Goal: Task Accomplishment & Management: Manage account settings

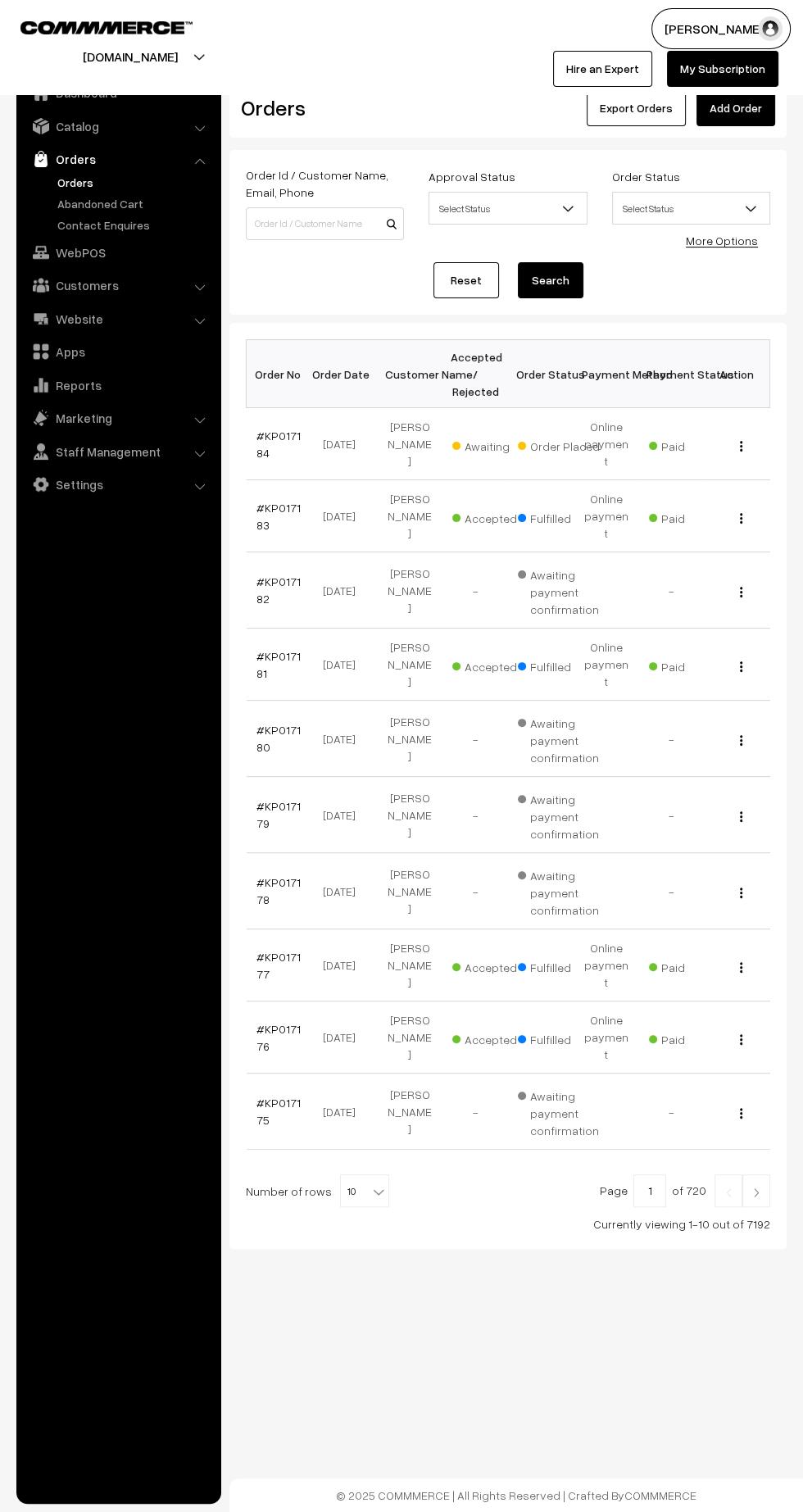
click at [261, 441] on link "#KP017184" at bounding box center [278, 444] width 44 height 31
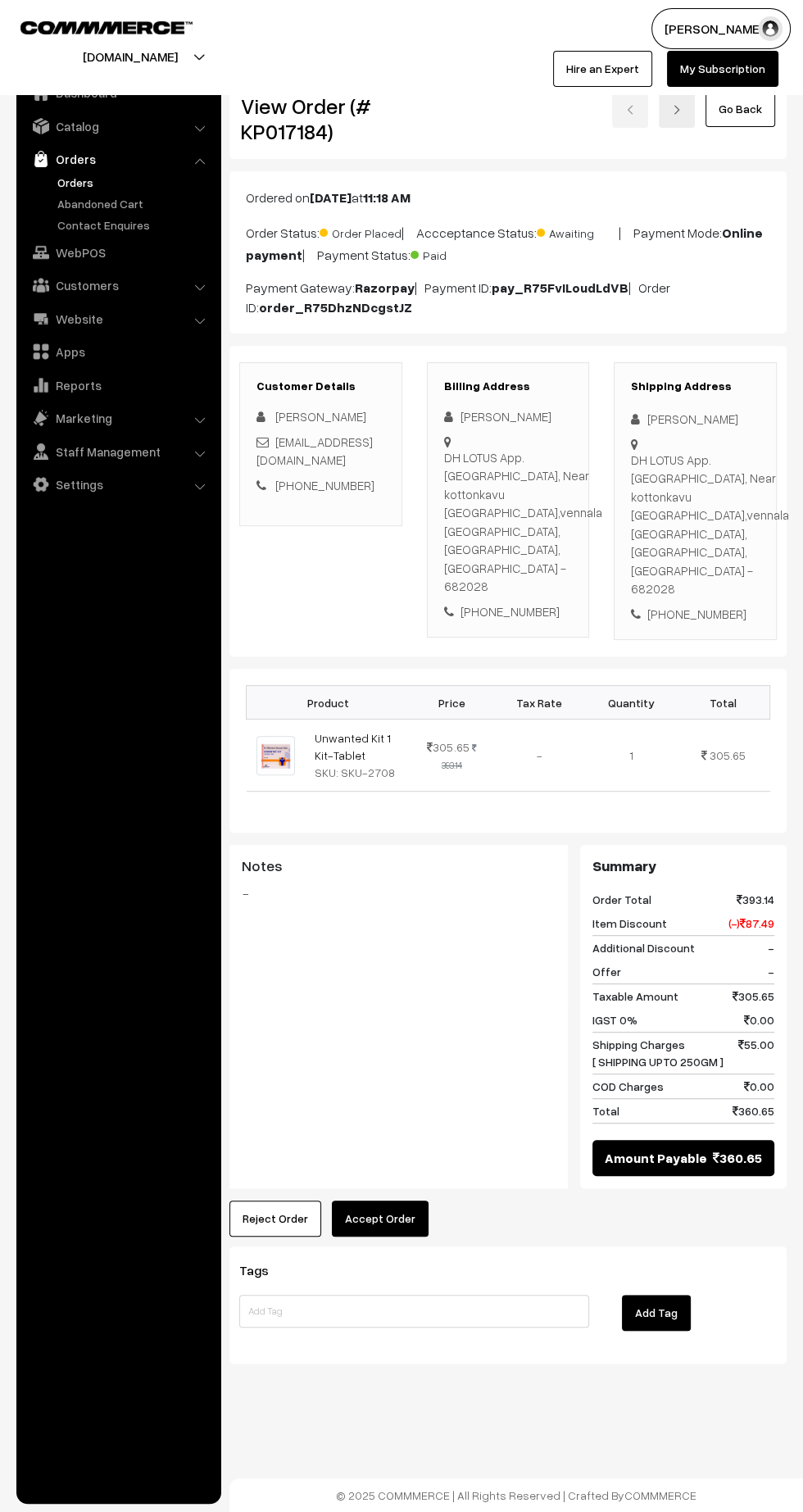
click at [386, 1200] on button "Accept Order" at bounding box center [380, 1218] width 97 height 36
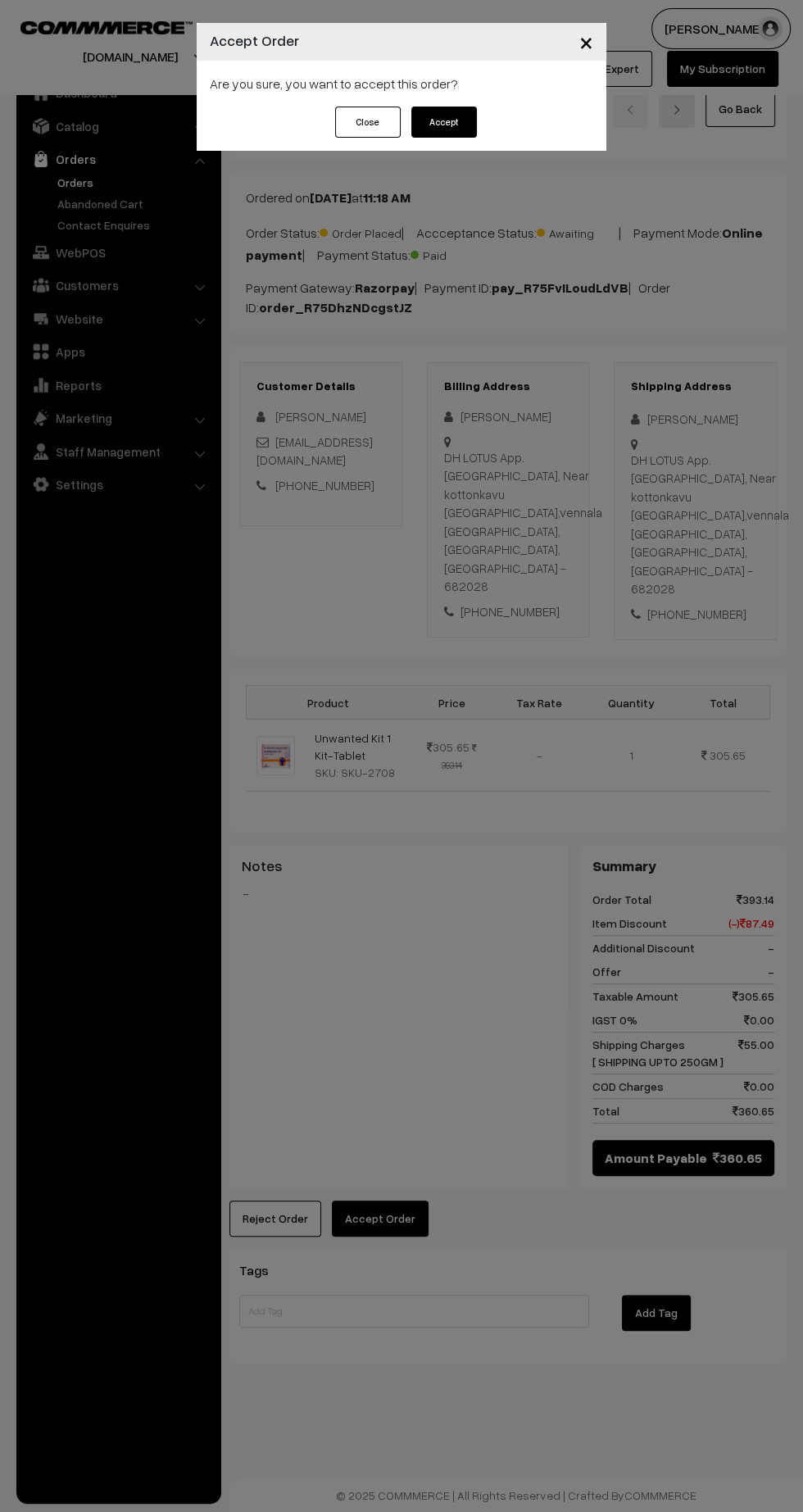
click at [446, 122] on button "Accept" at bounding box center [444, 122] width 66 height 31
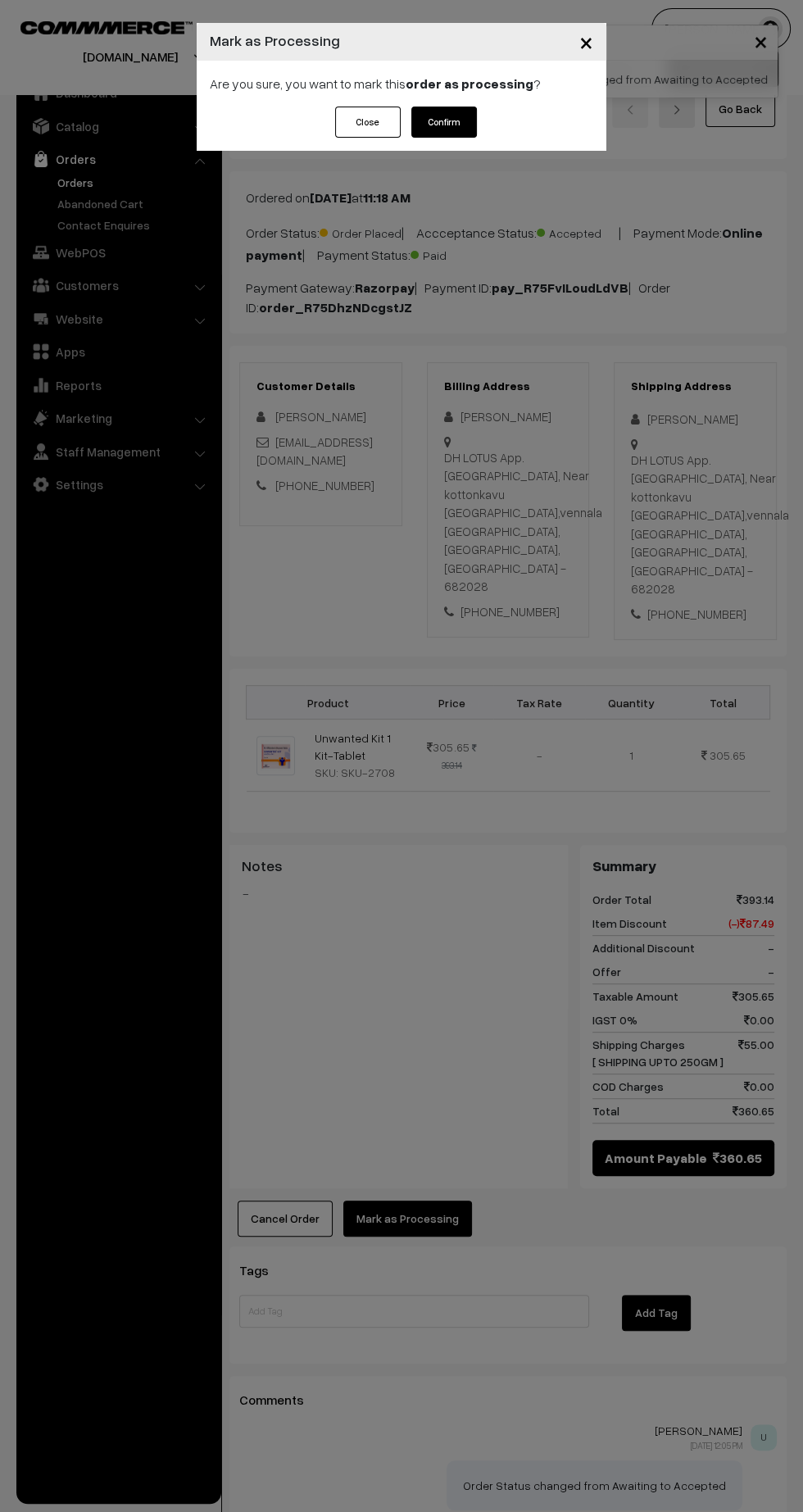
click at [460, 117] on button "Confirm" at bounding box center [444, 122] width 66 height 31
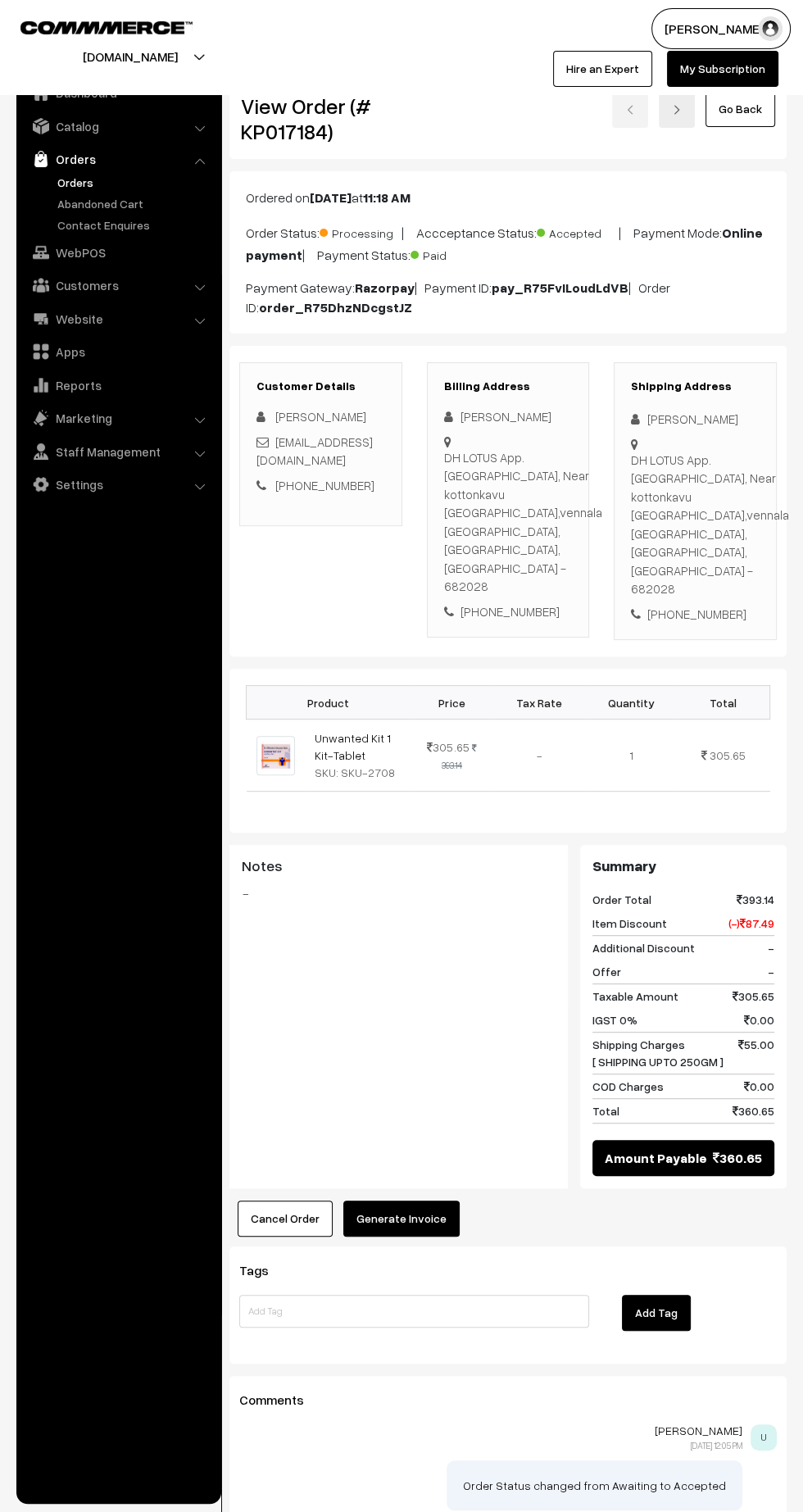
click at [413, 1200] on button "Generate Invoice" at bounding box center [402, 1218] width 116 height 36
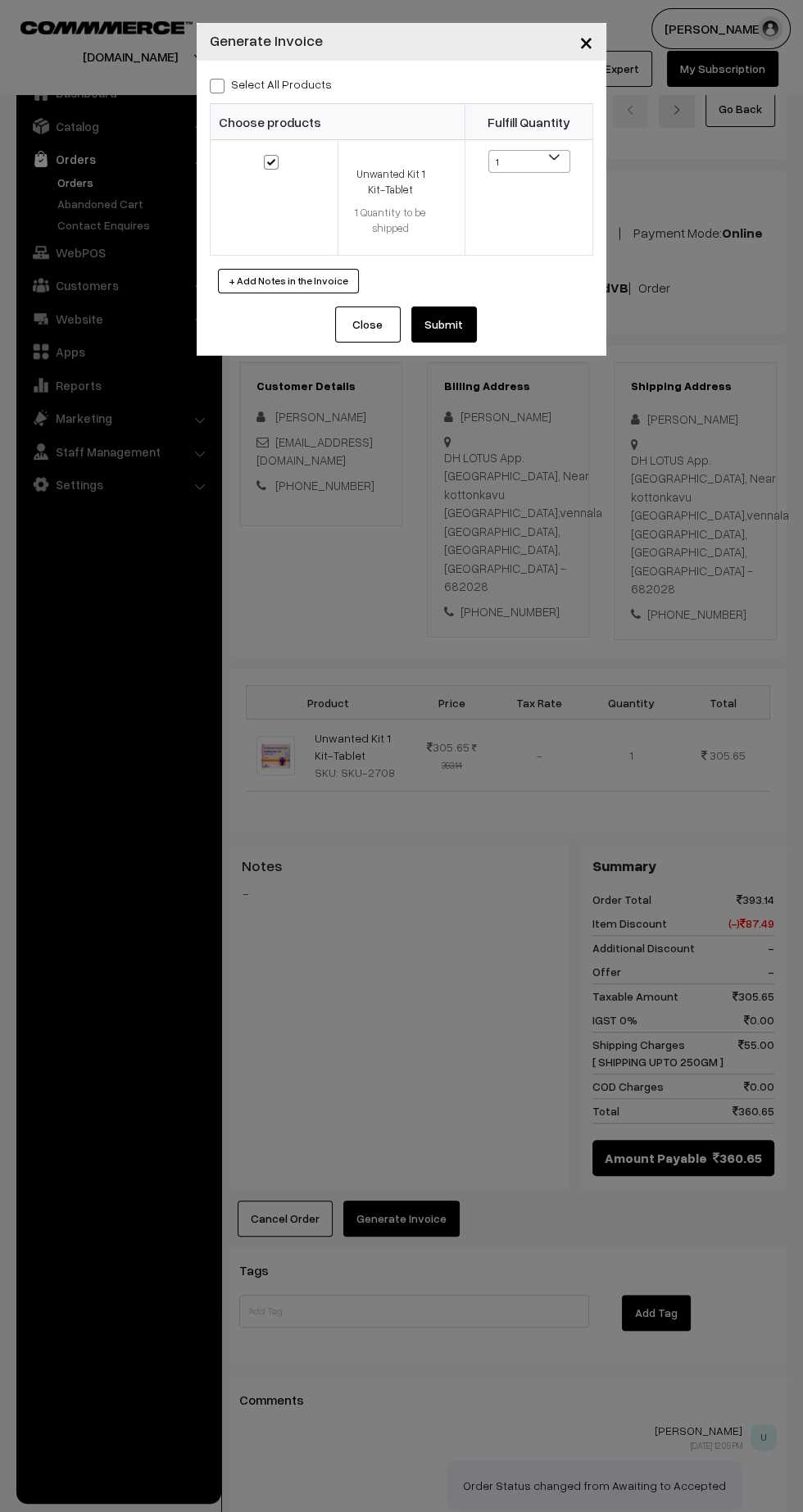
click at [463, 335] on button "Submit" at bounding box center [444, 324] width 66 height 36
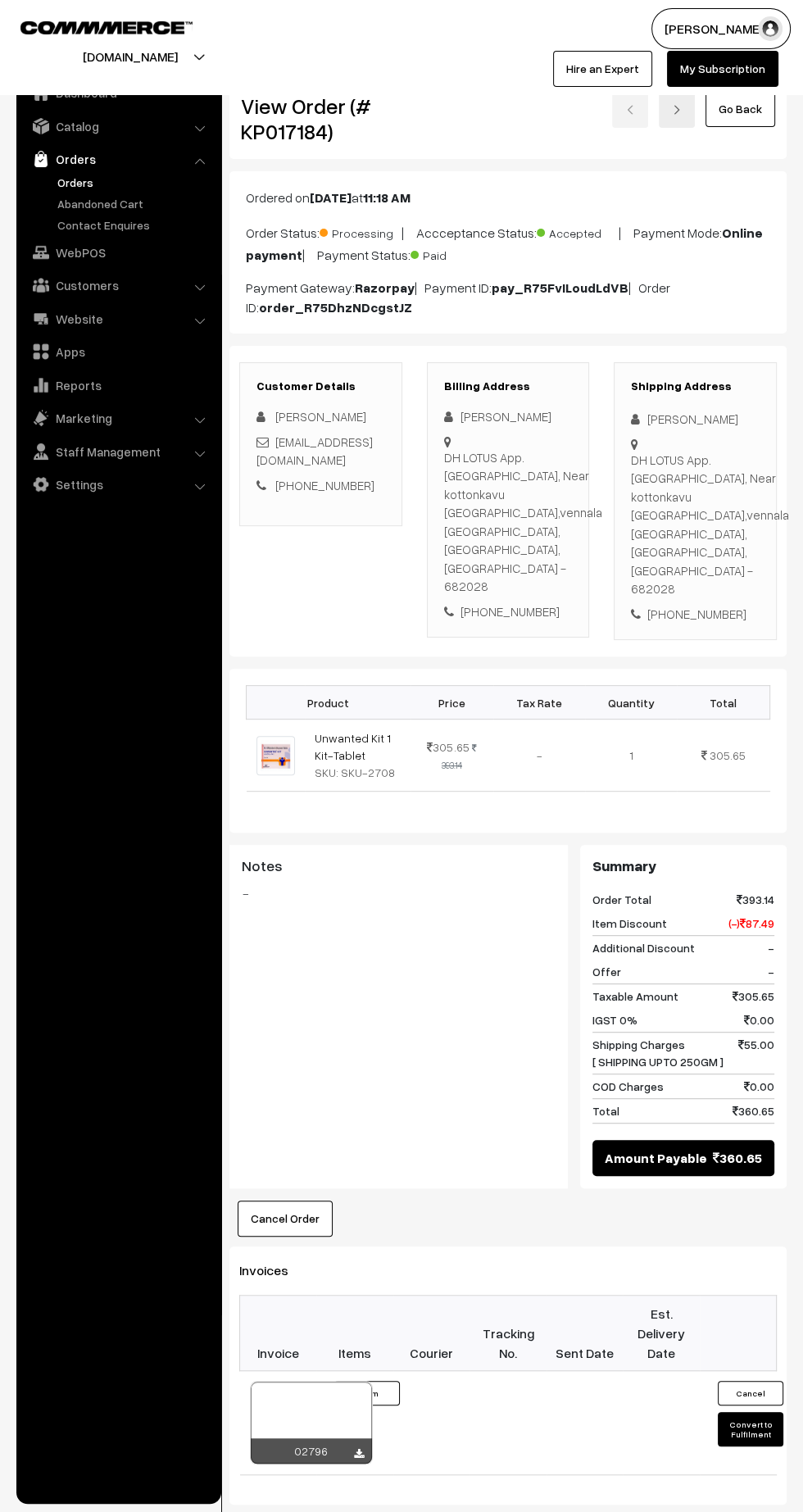
click at [358, 1449] on icon at bounding box center [360, 1454] width 10 height 10
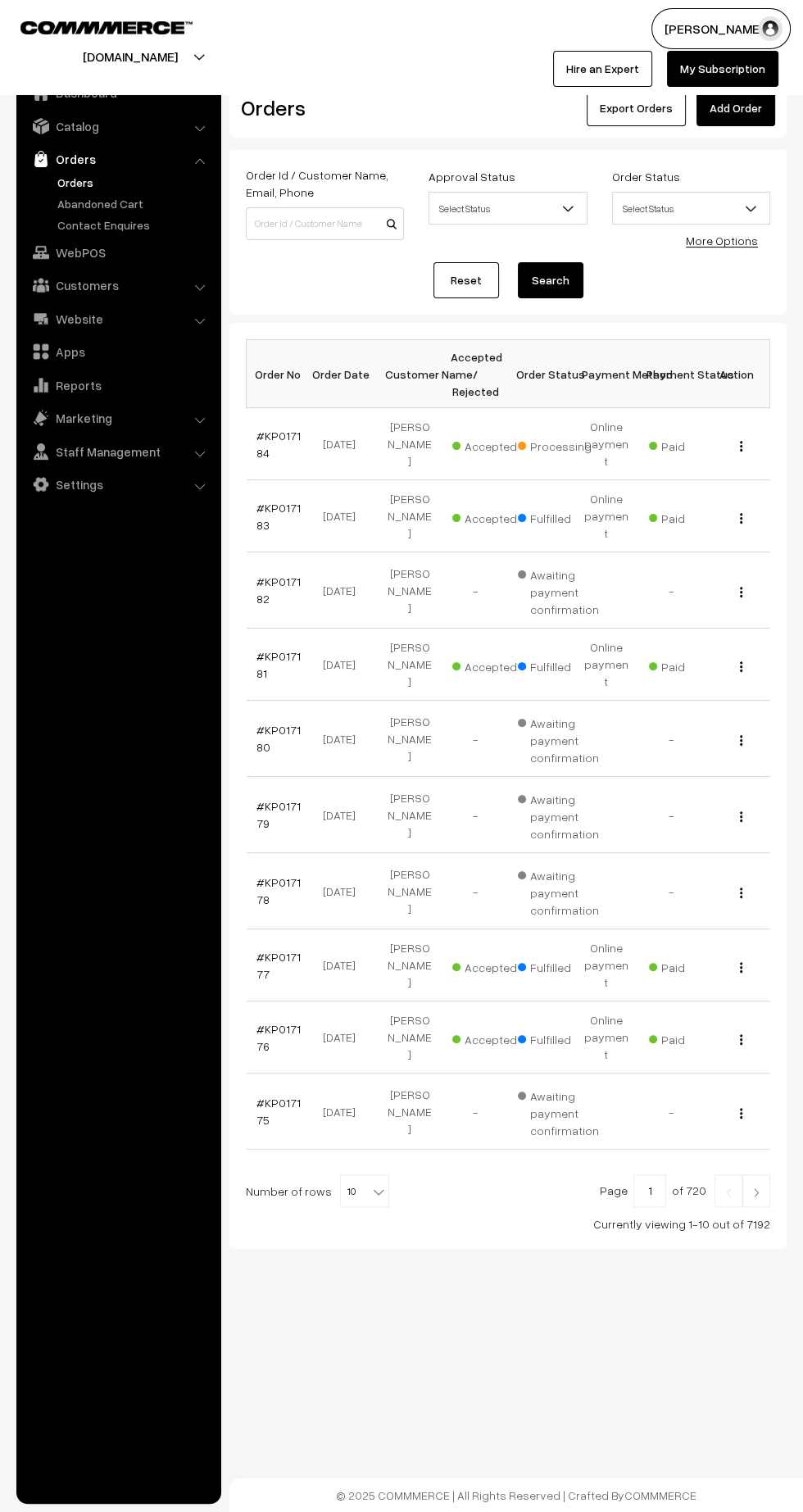
click at [278, 429] on link "#KP017184" at bounding box center [278, 444] width 44 height 31
